Goal: Check status: Check status

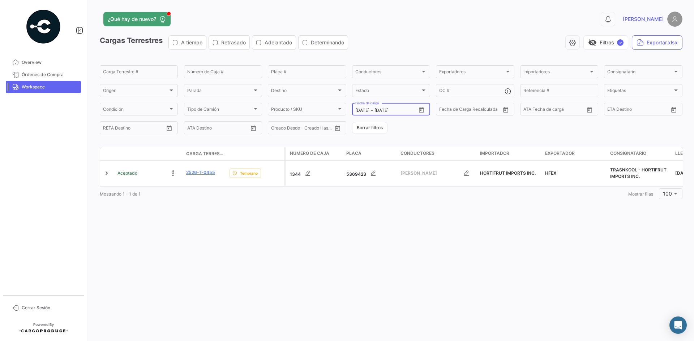
click at [421, 108] on icon "Open calendar" at bounding box center [421, 109] width 5 height 5
click at [411, 167] on div "2" at bounding box center [411, 168] width 11 height 13
type input "[DATE]"
click at [411, 167] on div "2" at bounding box center [411, 168] width 11 height 13
type input "[DATE]"
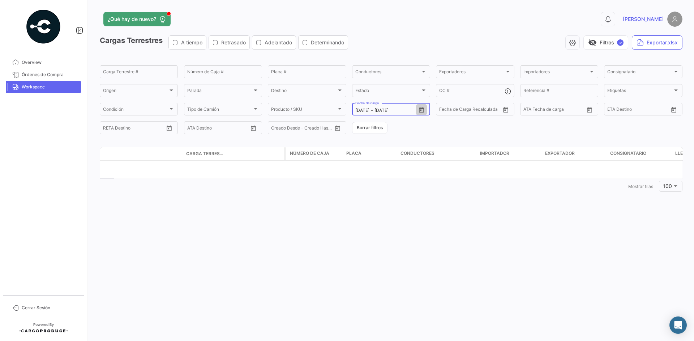
click at [419, 110] on icon "Open calendar" at bounding box center [421, 109] width 5 height 5
click at [400, 169] on div "1" at bounding box center [399, 168] width 12 height 13
type input "[DATE]"
click at [400, 169] on div "1" at bounding box center [399, 168] width 12 height 13
type input "[DATE]"
